Goal: Check status

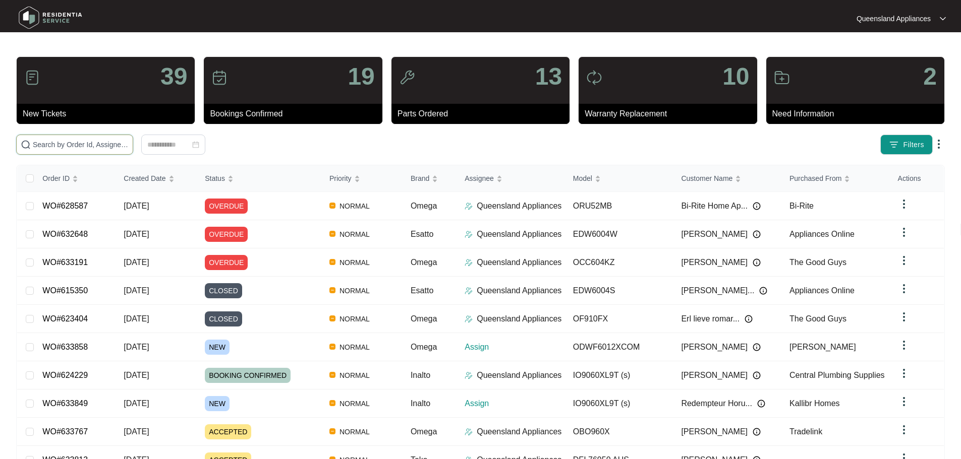
click at [129, 145] on input "text" at bounding box center [81, 144] width 96 height 11
paste input "633849"
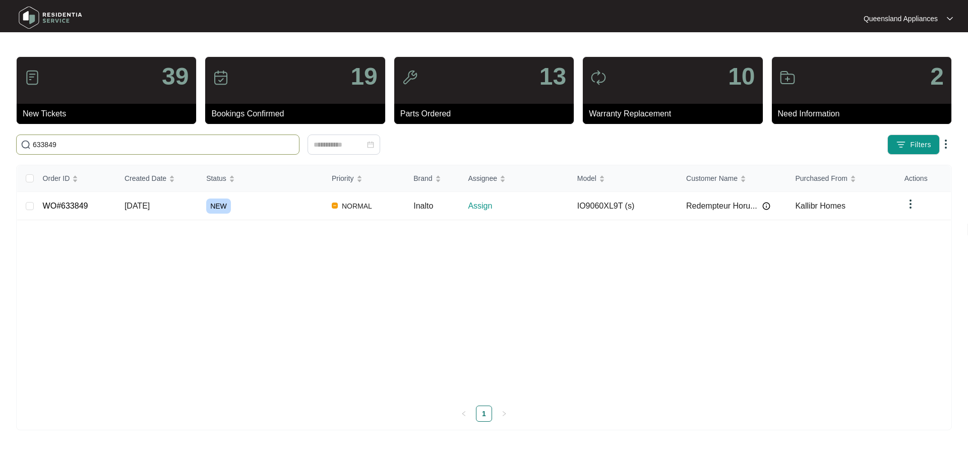
type input "633849"
click at [254, 200] on div "NEW" at bounding box center [265, 206] width 118 height 15
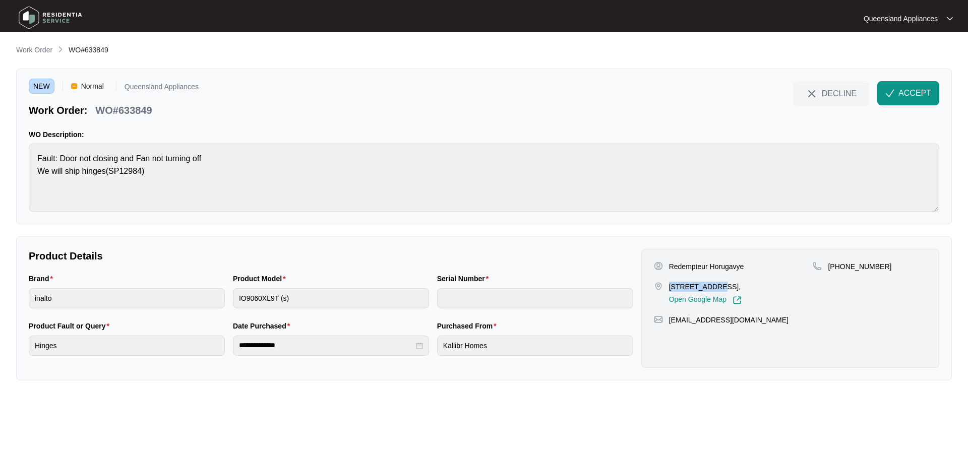
drag, startPoint x: 668, startPoint y: 286, endPoint x: 718, endPoint y: 288, distance: 50.5
click at [718, 288] on div "[STREET_ADDRESS], Open Google Map" at bounding box center [733, 293] width 159 height 23
copy p "[STREET_ADDRESS]"
drag, startPoint x: 841, startPoint y: 268, endPoint x: 889, endPoint y: 271, distance: 48.5
click at [889, 271] on div "[PHONE_NUMBER]" at bounding box center [870, 267] width 114 height 10
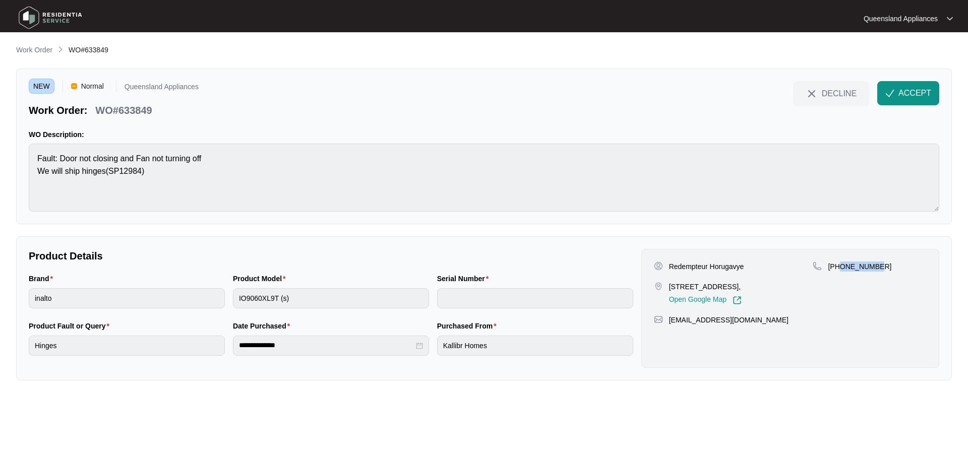
copy p "421561146"
click at [922, 99] on button "ACCEPT" at bounding box center [908, 93] width 62 height 24
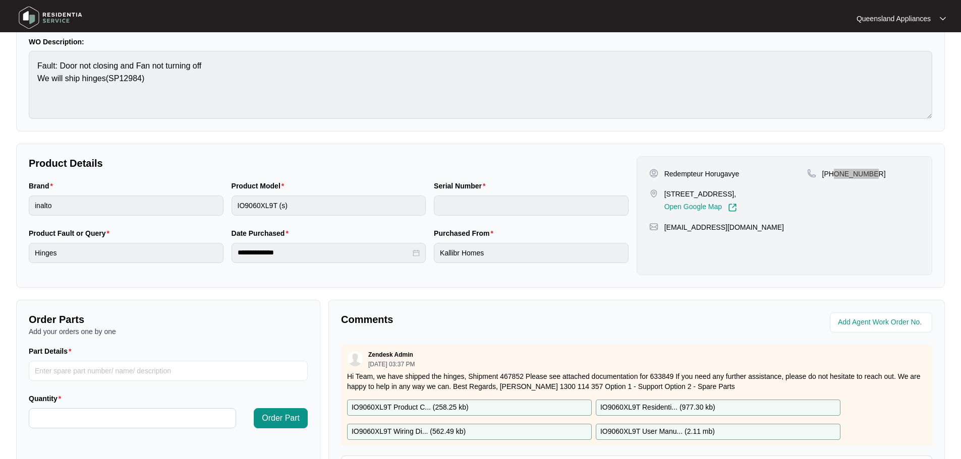
scroll to position [210, 0]
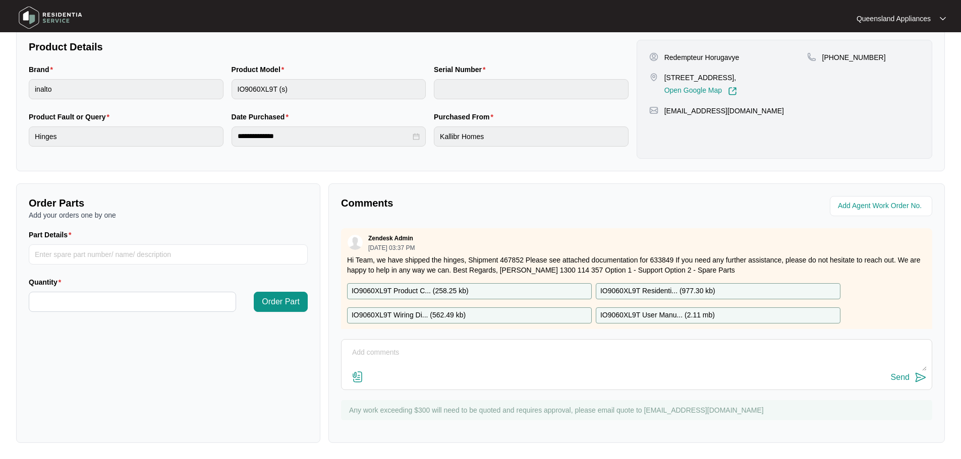
click at [516, 258] on p "Hi Team, we have shipped the hinges, Shipment 467852 Please see attached docume…" at bounding box center [636, 265] width 579 height 20
copy p "467852"
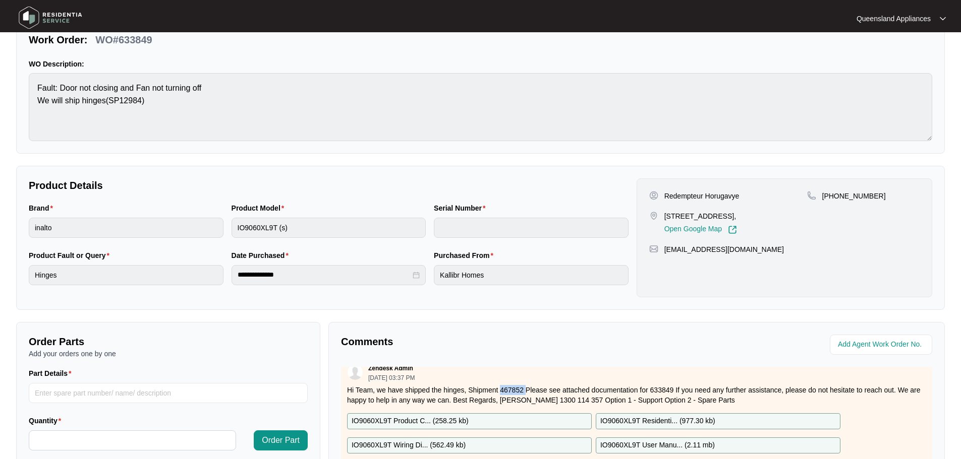
scroll to position [0, 0]
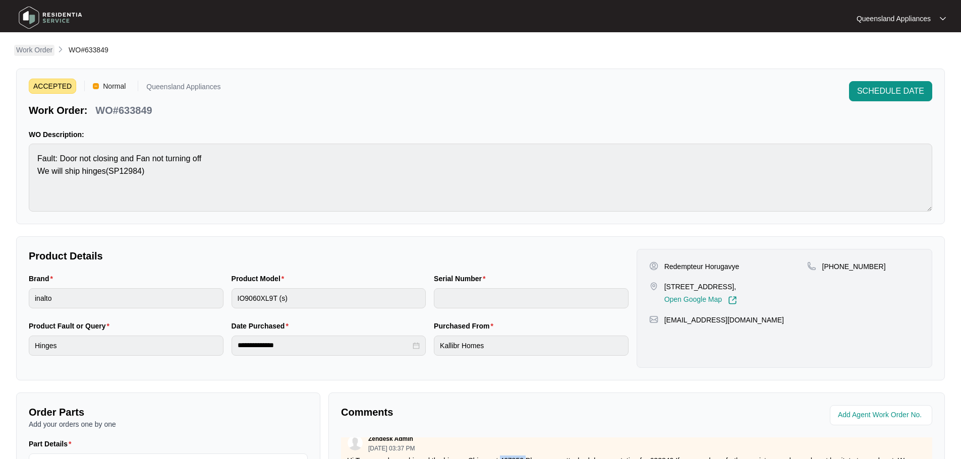
click at [37, 49] on p "Work Order" at bounding box center [34, 50] width 36 height 10
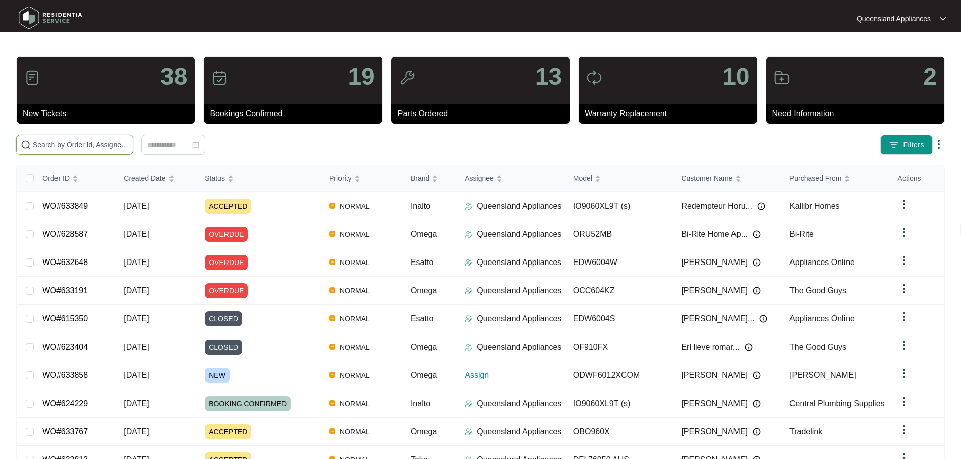
click at [129, 147] on input "text" at bounding box center [81, 144] width 96 height 11
paste input "633858"
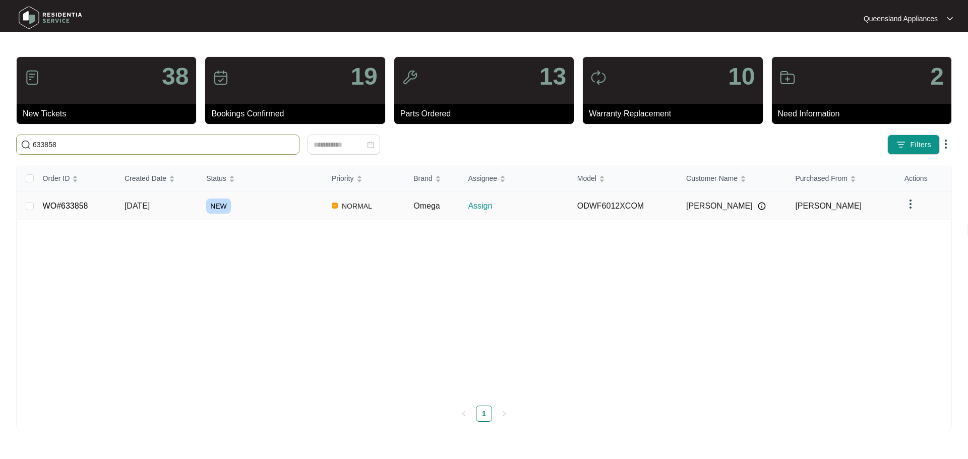
type input "633858"
click at [263, 204] on div "NEW" at bounding box center [265, 206] width 118 height 15
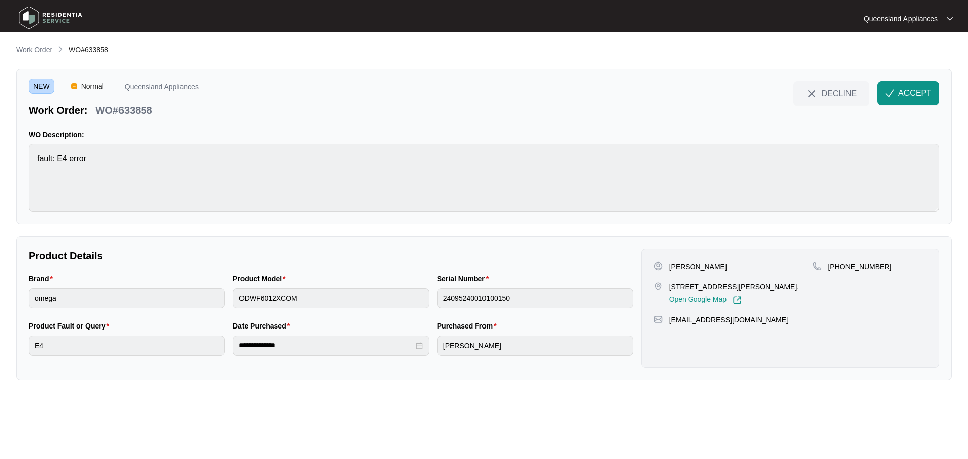
click at [741, 289] on p "[STREET_ADDRESS][PERSON_NAME]," at bounding box center [734, 287] width 130 height 10
copy p "Ormeau"
drag, startPoint x: 668, startPoint y: 286, endPoint x: 683, endPoint y: 284, distance: 14.8
click at [678, 285] on div "[STREET_ADDRESS][PERSON_NAME], Open Google Map" at bounding box center [733, 293] width 159 height 23
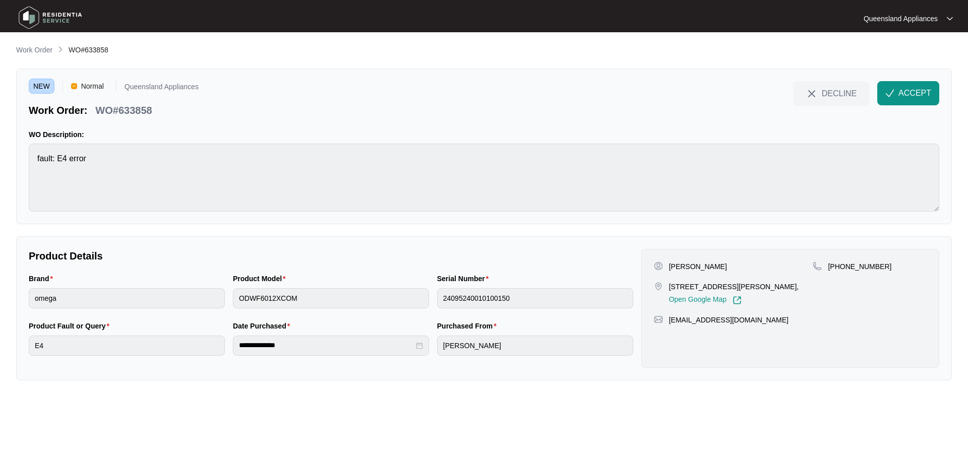
click at [699, 283] on p "[STREET_ADDRESS][PERSON_NAME]," at bounding box center [734, 287] width 130 height 10
drag, startPoint x: 669, startPoint y: 285, endPoint x: 718, endPoint y: 286, distance: 48.9
click at [718, 286] on p "[STREET_ADDRESS][PERSON_NAME]," at bounding box center [734, 287] width 130 height 10
copy p "[STREET_ADDRESS][PERSON_NAME]"
click at [124, 107] on p "WO#633858" at bounding box center [123, 110] width 56 height 14
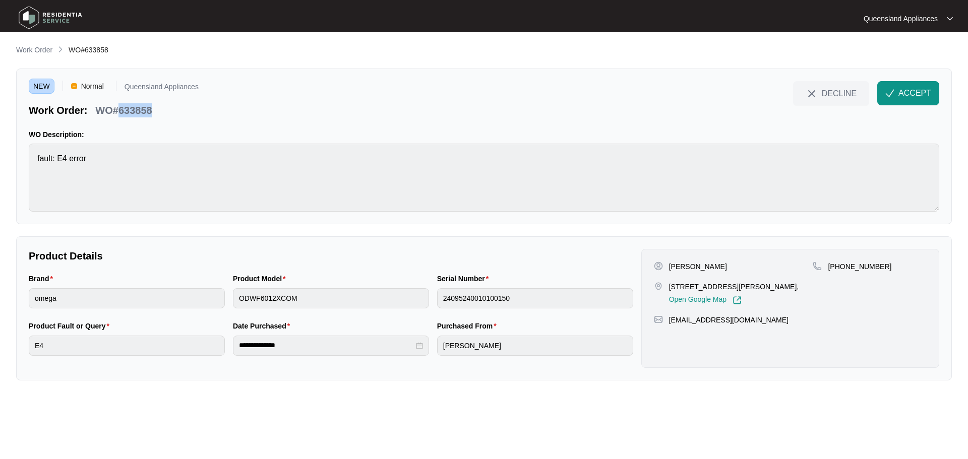
drag, startPoint x: 124, startPoint y: 107, endPoint x: 136, endPoint y: 108, distance: 12.1
click at [124, 107] on p "WO#633858" at bounding box center [123, 110] width 56 height 14
copy p "633858"
drag, startPoint x: 840, startPoint y: 266, endPoint x: 894, endPoint y: 264, distance: 54.0
click at [894, 264] on div "[PHONE_NUMBER]" at bounding box center [870, 267] width 114 height 10
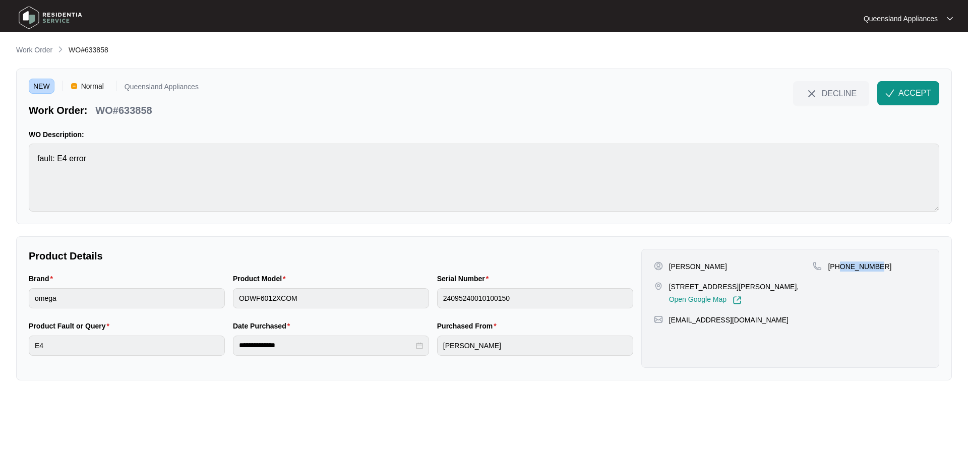
copy p "432691490"
click at [910, 89] on span "ACCEPT" at bounding box center [915, 93] width 33 height 12
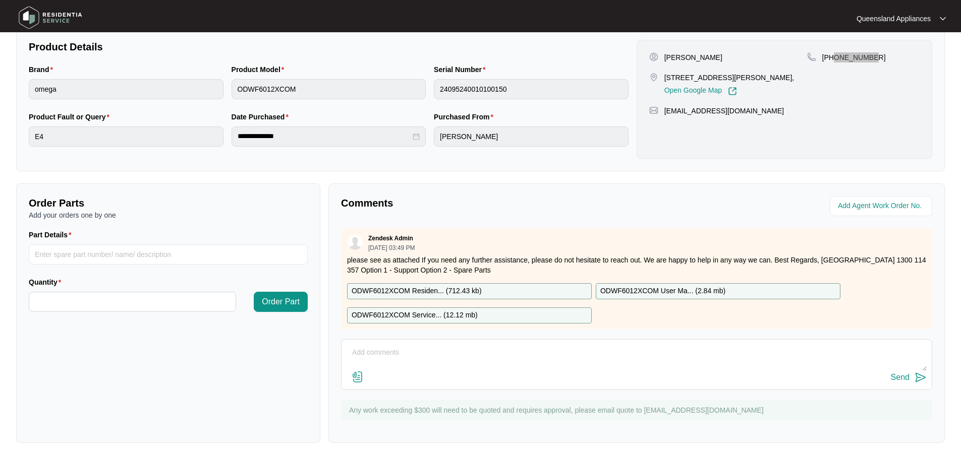
scroll to position [16, 0]
